Goal: Transaction & Acquisition: Purchase product/service

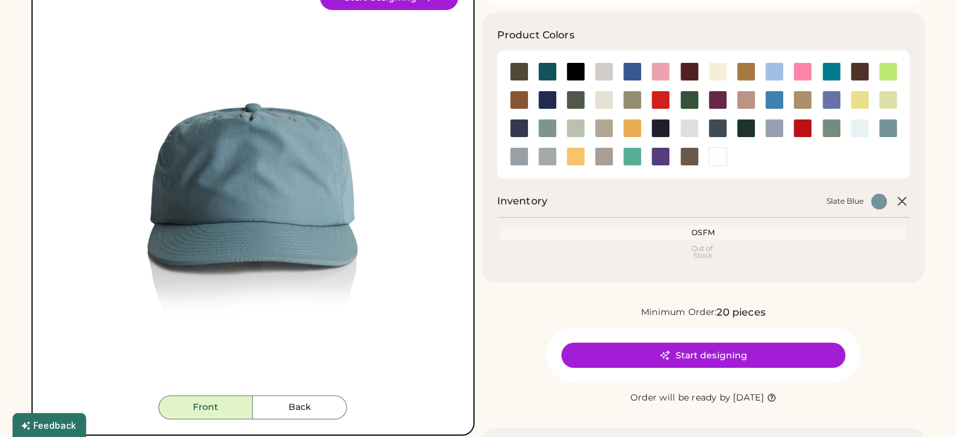
scroll to position [126, 0]
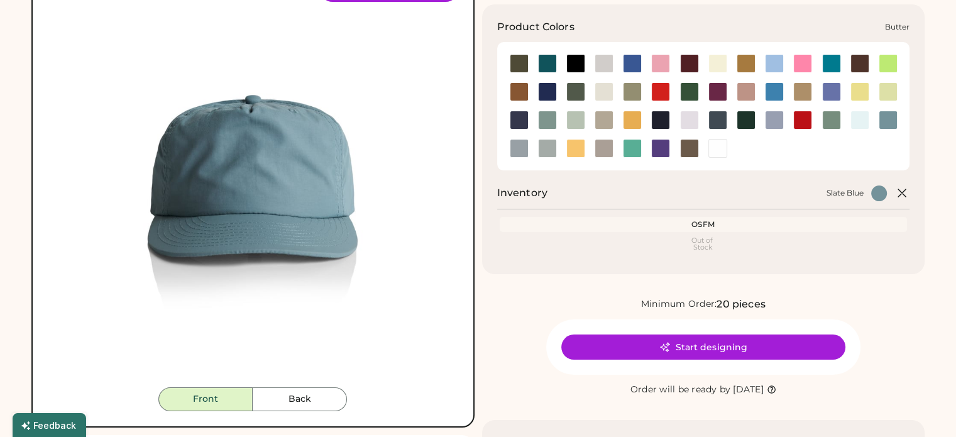
click at [719, 63] on div at bounding box center [717, 63] width 19 height 19
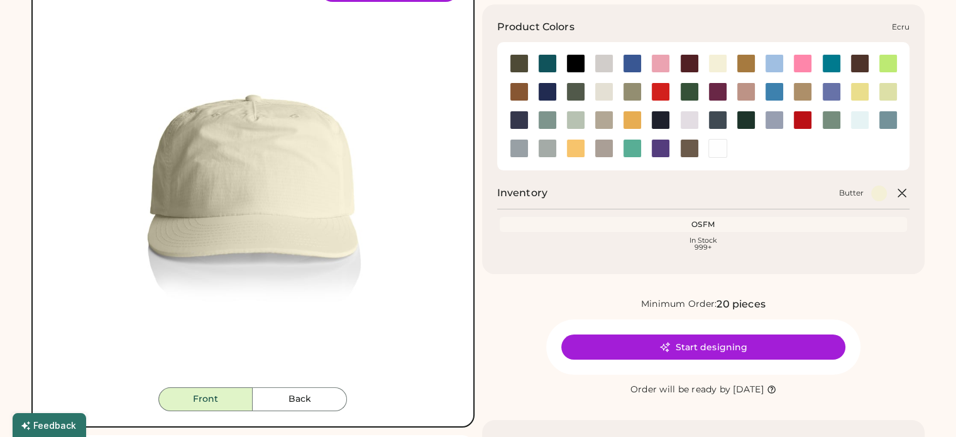
click at [601, 90] on div at bounding box center [603, 91] width 19 height 19
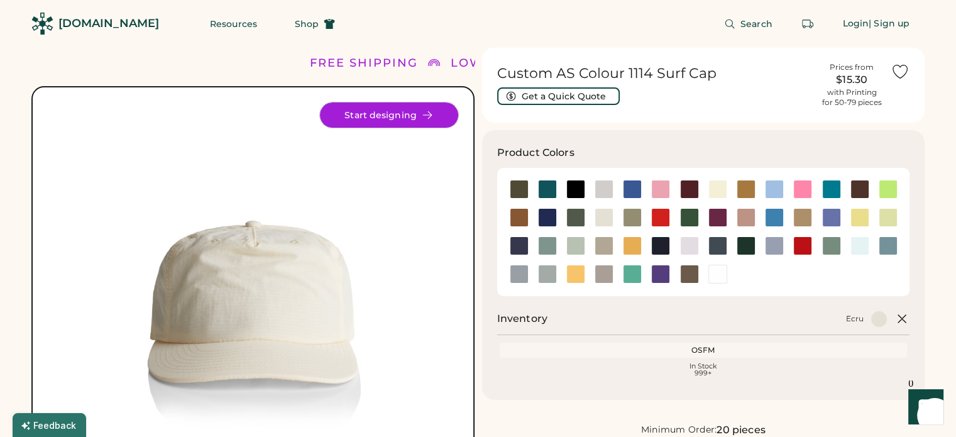
click at [398, 114] on button "Start designing" at bounding box center [389, 114] width 138 height 25
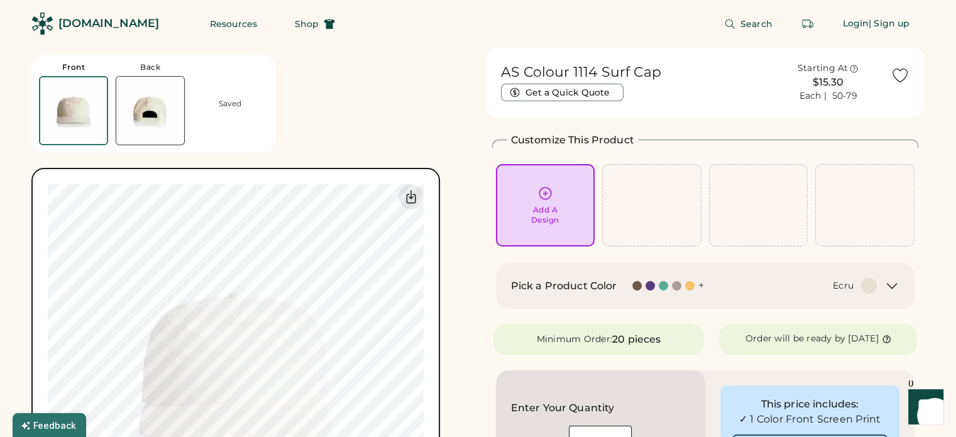
click at [586, 282] on h2 "Pick a Product Color" at bounding box center [564, 285] width 106 height 15
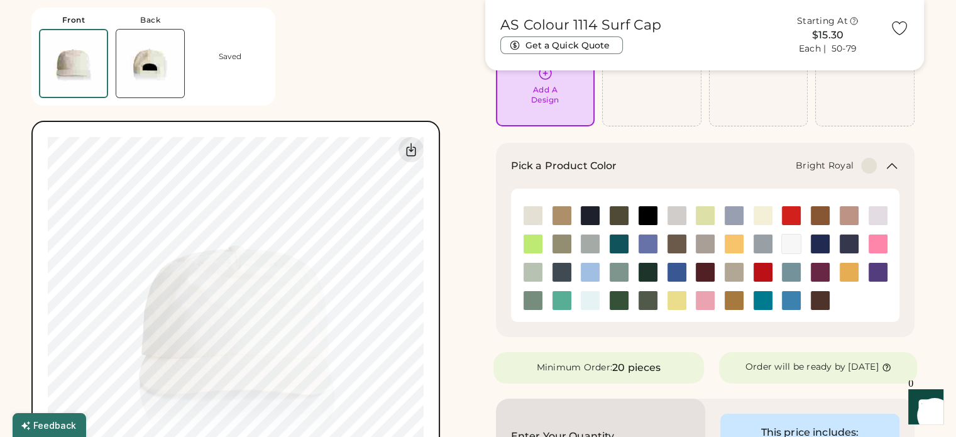
scroll to position [126, 0]
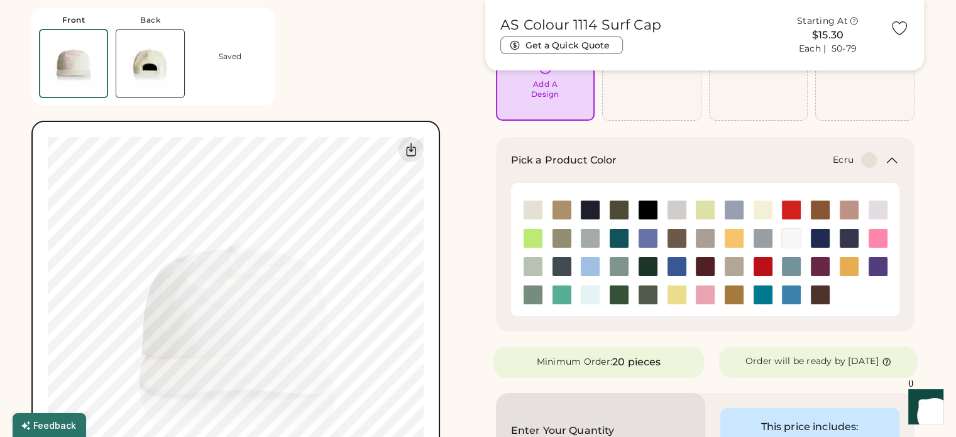
click at [892, 153] on icon at bounding box center [891, 160] width 15 height 15
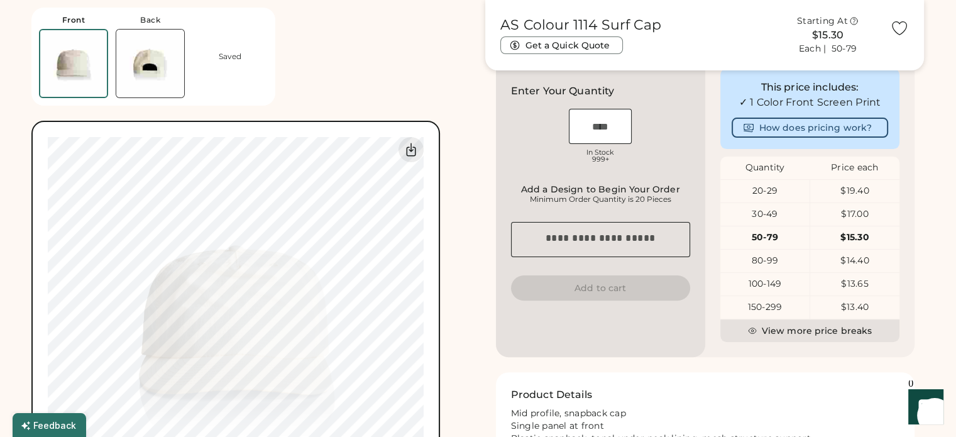
scroll to position [314, 0]
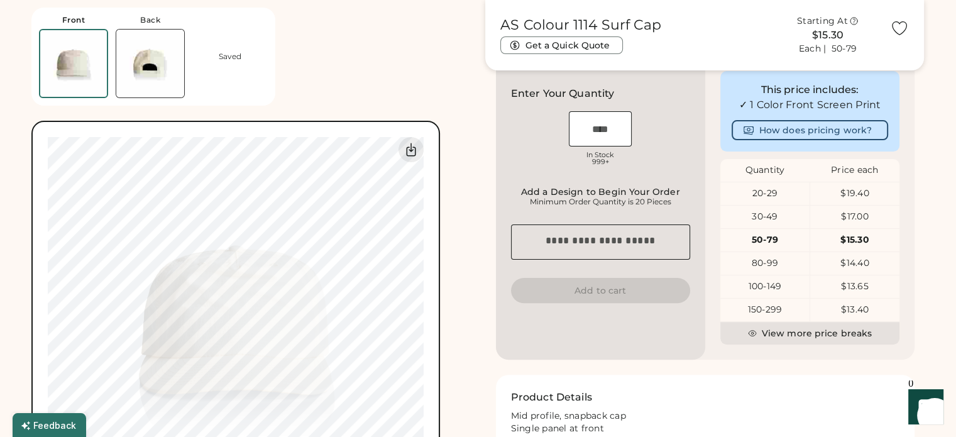
click at [638, 197] on div "Add a Design to Begin Your Order" at bounding box center [601, 192] width 172 height 10
click at [583, 128] on input "input" at bounding box center [600, 128] width 63 height 35
click at [561, 166] on div "OSFM In Stock 999+" at bounding box center [600, 140] width 179 height 63
click at [588, 146] on input "input" at bounding box center [600, 128] width 63 height 35
type input "**"
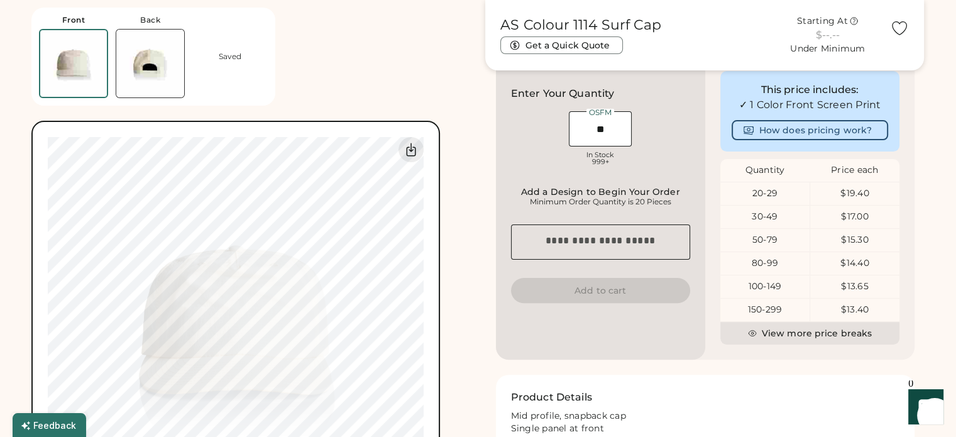
click at [619, 183] on div "Enter Your Quantity OSFM In Stock 999+ Add a Design to Begin Your Order Minimum…" at bounding box center [600, 208] width 209 height 304
click at [625, 193] on div "Enter Your Quantity OSFM In Stock 999+ Add a Design to Begin Your Order Minimum…" at bounding box center [600, 208] width 209 height 304
